Goal: Task Accomplishment & Management: Use online tool/utility

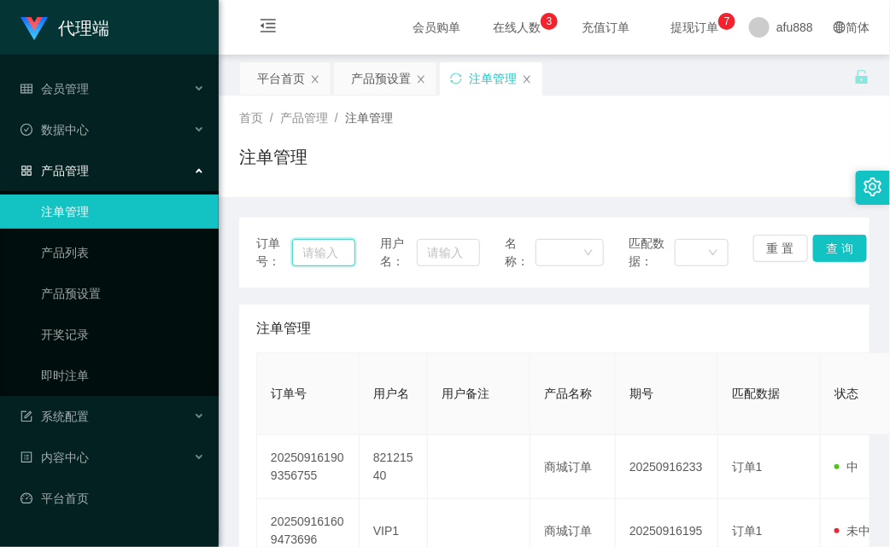
click at [330, 257] on input "text" at bounding box center [323, 252] width 63 height 27
click at [463, 253] on input "text" at bounding box center [448, 252] width 62 height 27
click at [821, 239] on button "查 询" at bounding box center [840, 248] width 55 height 27
click at [450, 260] on input "text" at bounding box center [448, 252] width 62 height 27
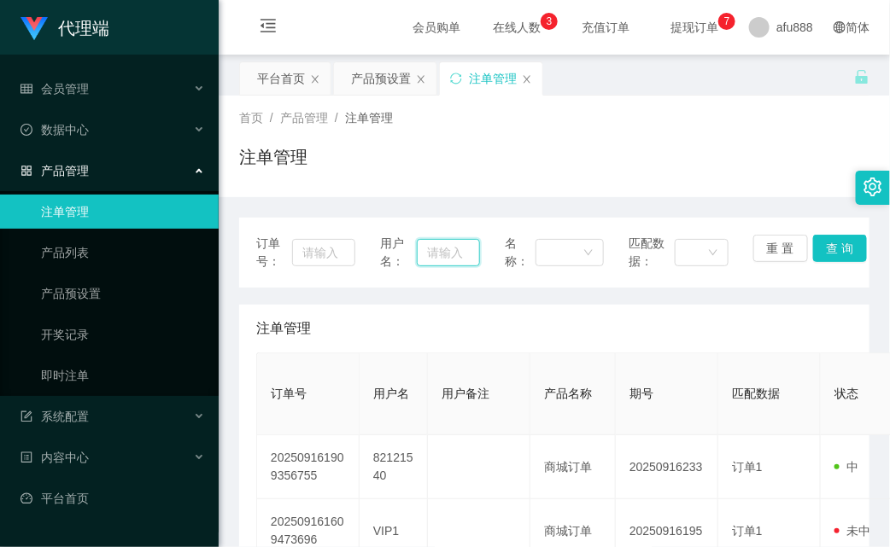
drag, startPoint x: 445, startPoint y: 254, endPoint x: 458, endPoint y: 250, distance: 13.3
click at [446, 254] on input "text" at bounding box center [448, 252] width 62 height 27
paste input "81711606"
type input "81711606"
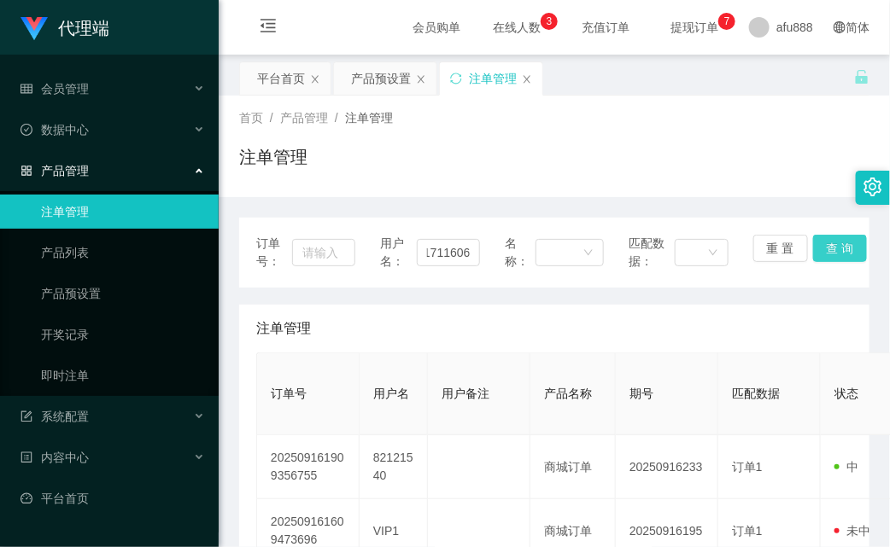
click at [827, 249] on button "查 询" at bounding box center [840, 248] width 55 height 27
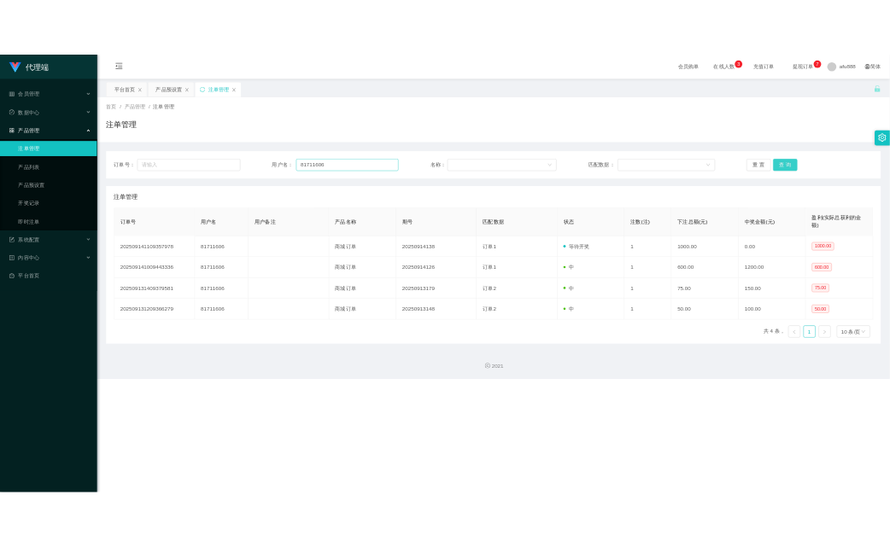
scroll to position [0, 0]
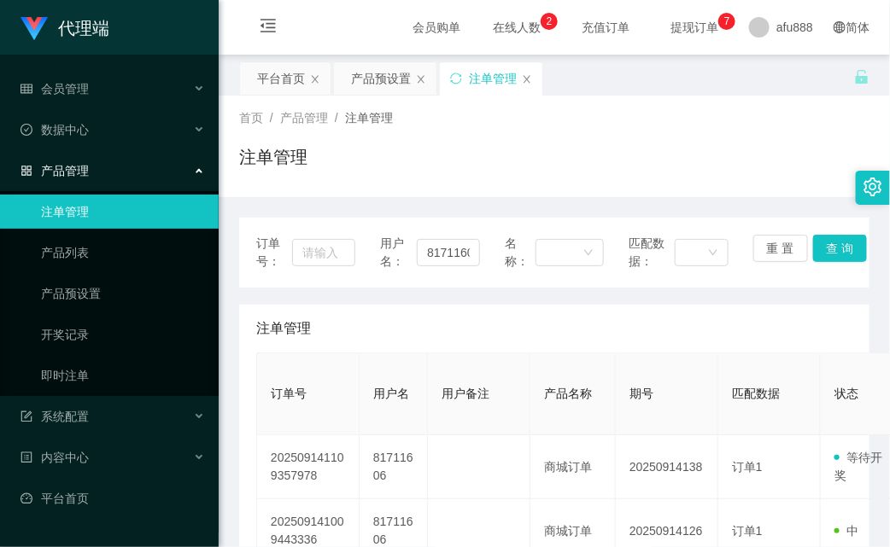
drag, startPoint x: 513, startPoint y: 378, endPoint x: 535, endPoint y: 269, distance: 111.4
click at [513, 378] on th "用户备注" at bounding box center [479, 394] width 102 height 82
click at [374, 81] on div "产品预设置" at bounding box center [381, 78] width 60 height 32
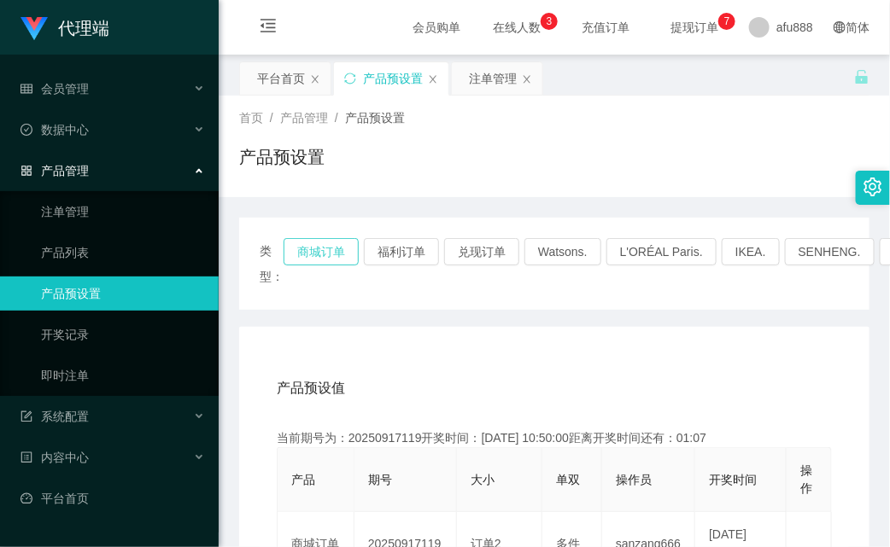
click at [343, 240] on button "商城订单" at bounding box center [320, 251] width 75 height 27
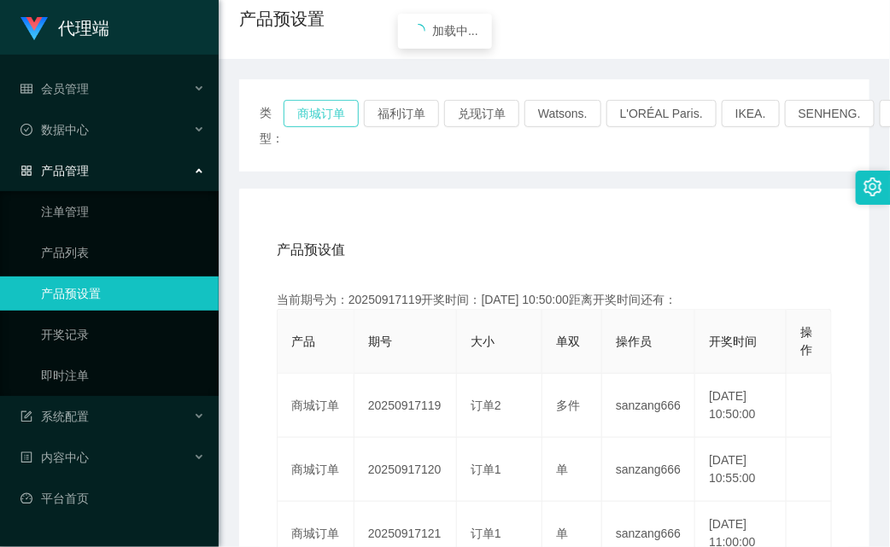
scroll to position [320, 0]
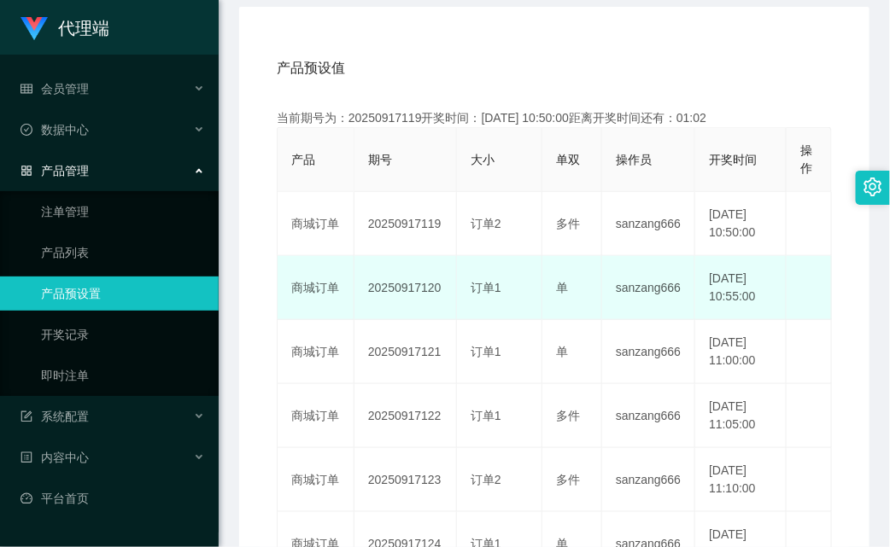
drag, startPoint x: 441, startPoint y: 316, endPoint x: 419, endPoint y: 313, distance: 21.6
click at [419, 313] on td "20250917120" at bounding box center [405, 288] width 102 height 64
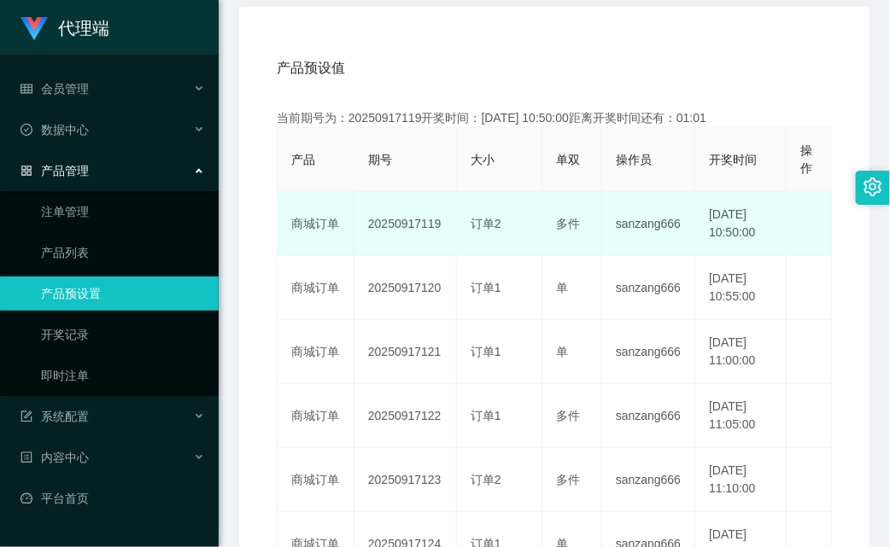
copy td "120"
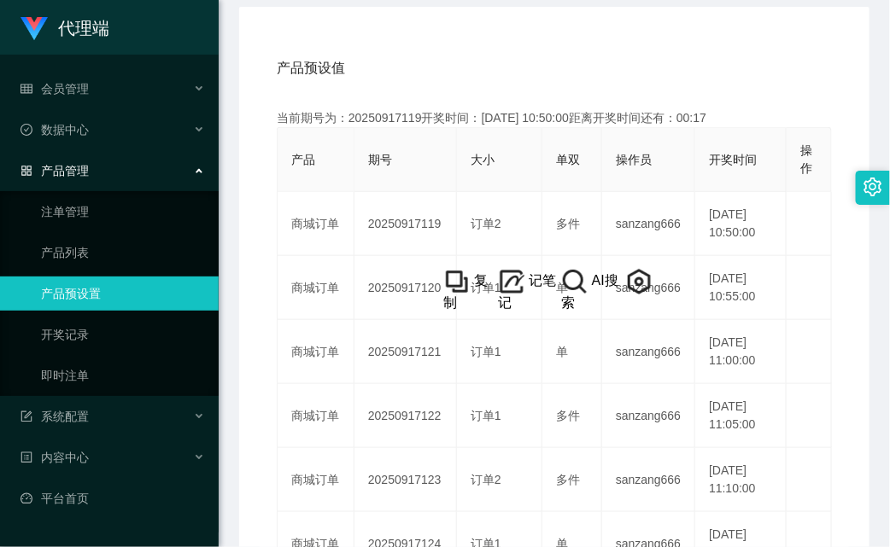
drag, startPoint x: 786, startPoint y: 52, endPoint x: 758, endPoint y: 75, distance: 36.4
click at [786, 52] on div "产品预设值 添加期号" at bounding box center [554, 68] width 555 height 48
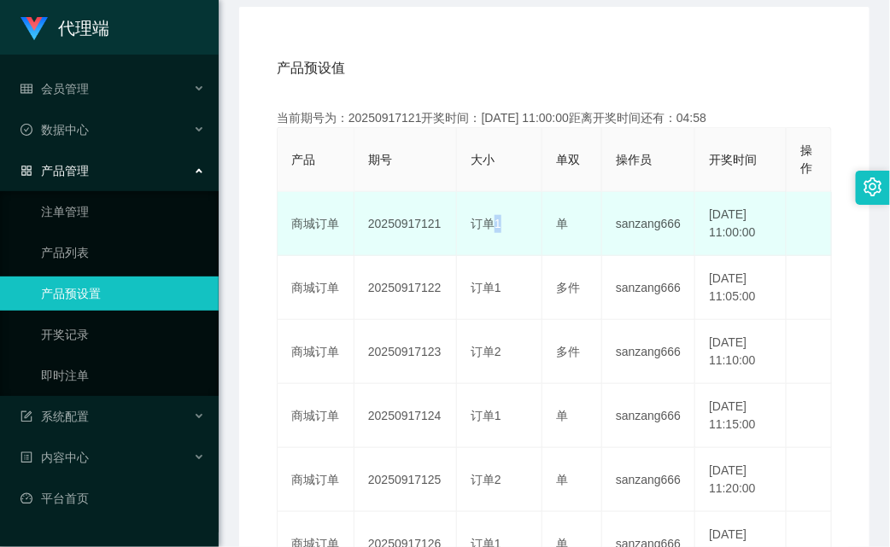
click at [488, 250] on td "订单1" at bounding box center [499, 224] width 85 height 64
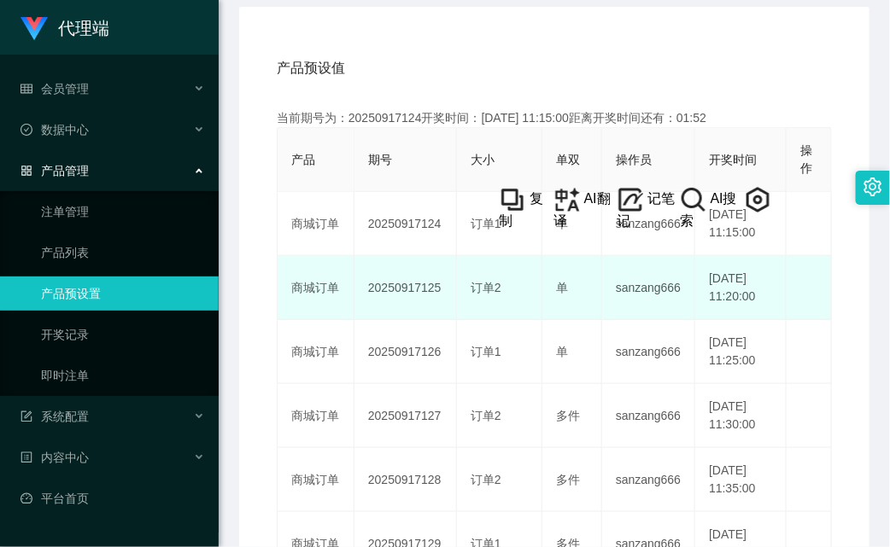
click at [451, 320] on td "20250917125" at bounding box center [405, 288] width 102 height 64
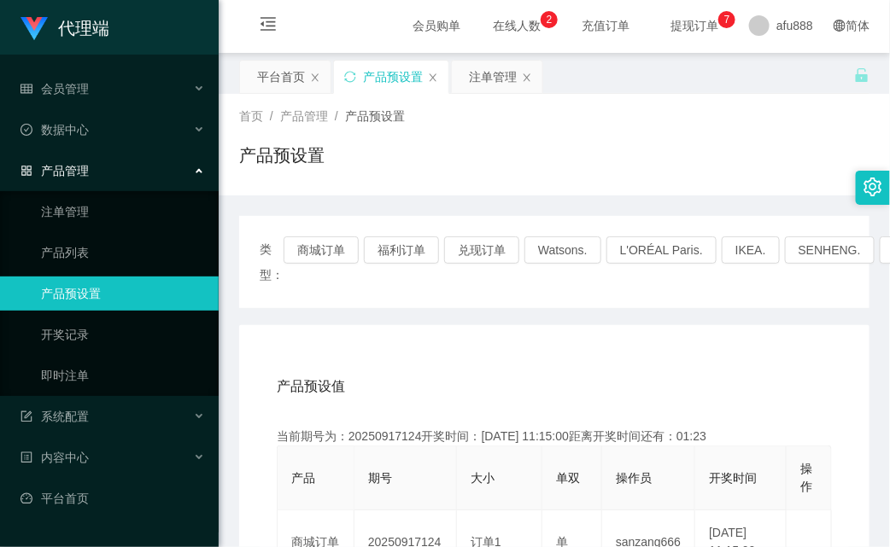
scroll to position [0, 0]
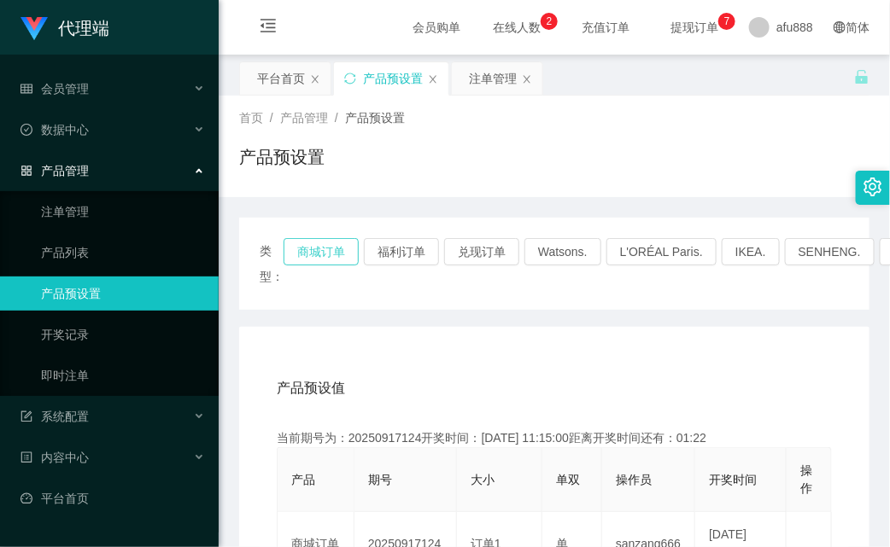
click at [303, 246] on button "商城订单" at bounding box center [320, 251] width 75 height 27
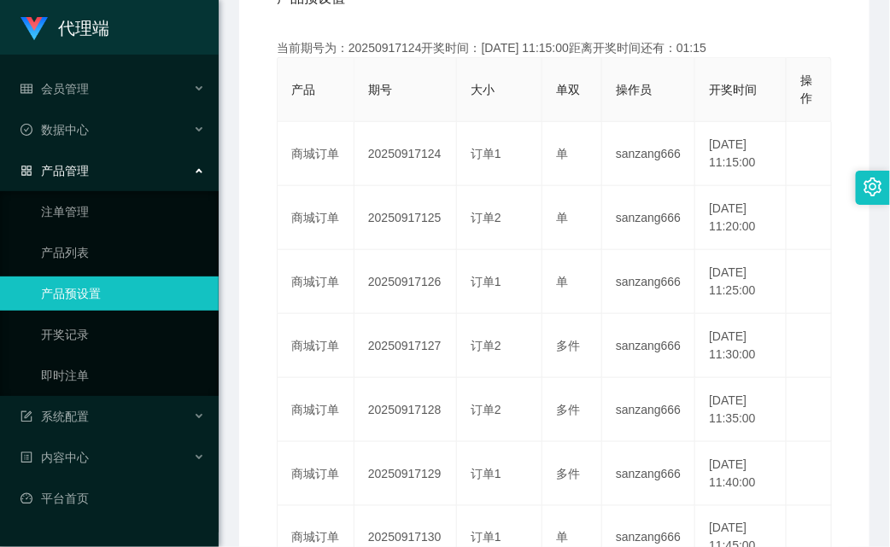
scroll to position [427, 0]
